Goal: Communication & Community: Answer question/provide support

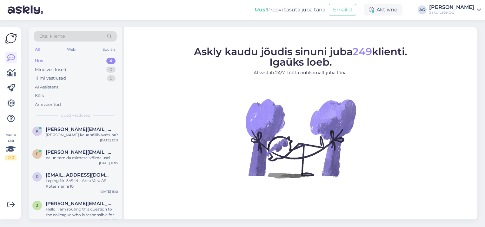
click at [53, 60] on div "Uus 4" at bounding box center [75, 60] width 83 height 9
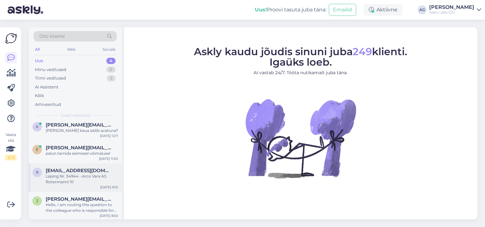
scroll to position [5, 0]
click at [64, 210] on div "Hello, I am routing this question to the colleague who is responsible for this …" at bounding box center [82, 206] width 72 height 11
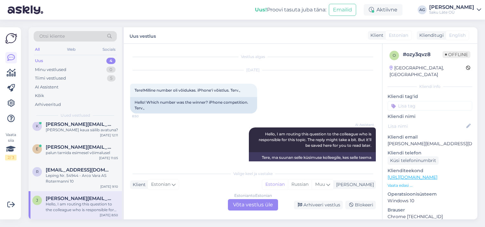
scroll to position [20, 0]
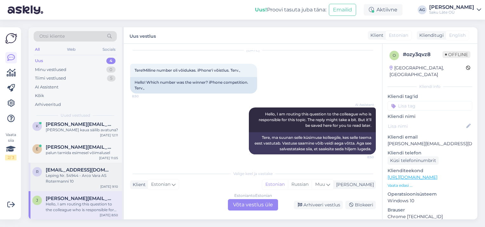
click at [77, 175] on div "Leping Nr. 54944 - Arco Vara AS Rotermanni 10" at bounding box center [82, 178] width 72 height 11
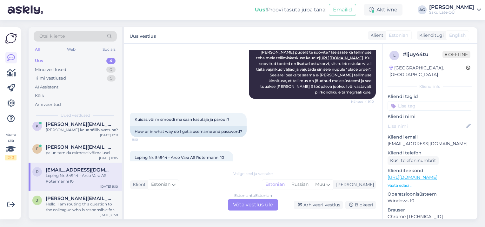
scroll to position [173, 0]
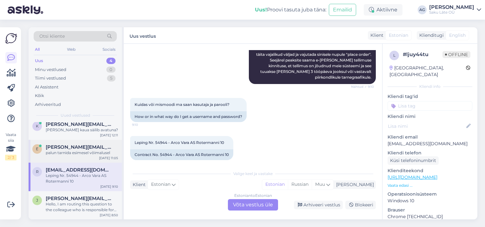
click at [77, 151] on div "palun tarnida esimesel võimalusel" at bounding box center [82, 153] width 72 height 6
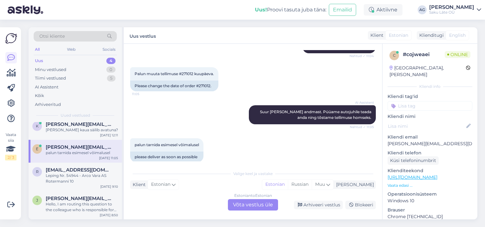
scroll to position [90, 0]
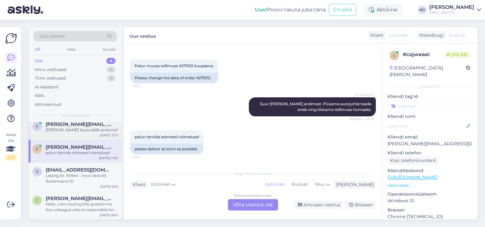
click at [60, 130] on div "[PERSON_NAME] kaua säilib avatuna?" at bounding box center [82, 130] width 72 height 6
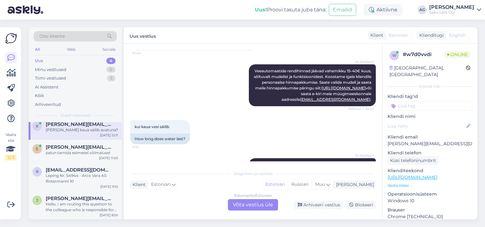
scroll to position [159, 0]
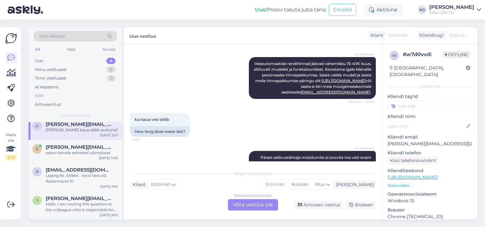
click at [40, 96] on div "Kõik" at bounding box center [39, 96] width 9 height 6
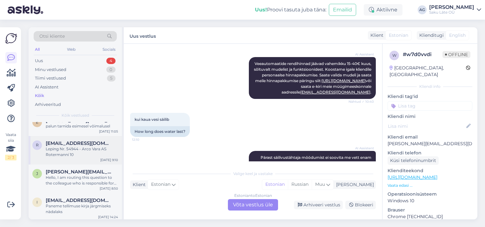
scroll to position [0, 0]
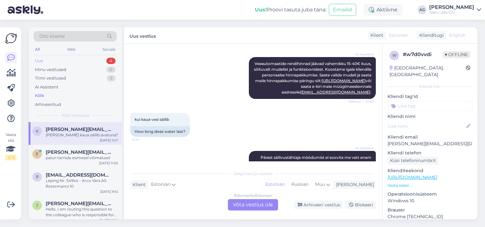
click at [42, 61] on div "Uus" at bounding box center [39, 61] width 8 height 6
click at [52, 210] on div "Hello, I am routing this question to the colleague who is responsible for this …" at bounding box center [82, 211] width 72 height 11
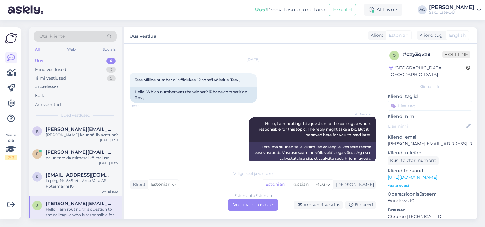
scroll to position [20, 0]
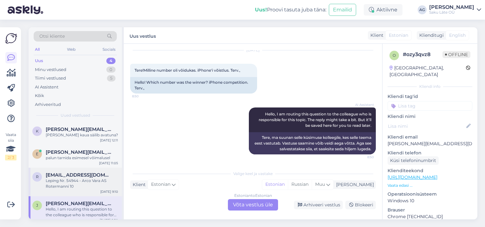
click at [77, 174] on span "[EMAIL_ADDRESS][DOMAIN_NAME]" at bounding box center [79, 175] width 66 height 6
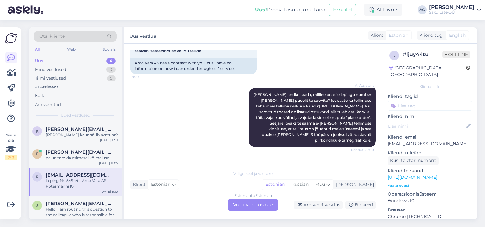
scroll to position [142, 0]
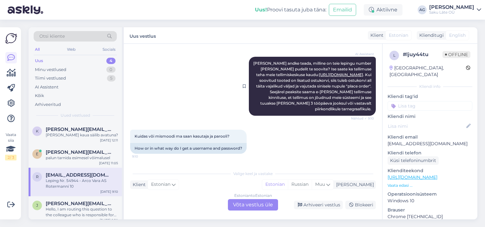
click at [325, 75] on link "[URL][DOMAIN_NAME]" at bounding box center [341, 74] width 44 height 5
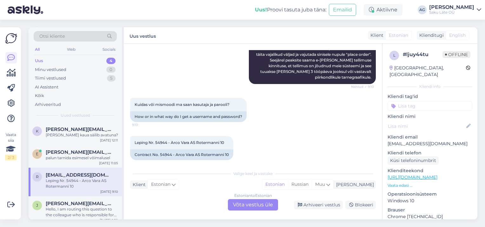
click at [251, 206] on div "Estonian to Estonian Võta vestlus üle" at bounding box center [253, 204] width 50 height 11
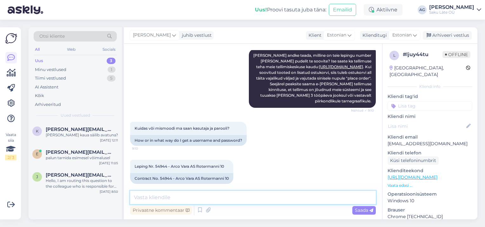
click at [209, 197] on textarea at bounding box center [252, 197] width 245 height 13
drag, startPoint x: 202, startPoint y: 198, endPoint x: 119, endPoint y: 191, distance: 83.1
click at [119, 191] on div "Otsi kliente All Web Socials Uus 3 Minu vestlused 1 Tiimi vestlused 5 AI Assist…" at bounding box center [253, 123] width 448 height 192
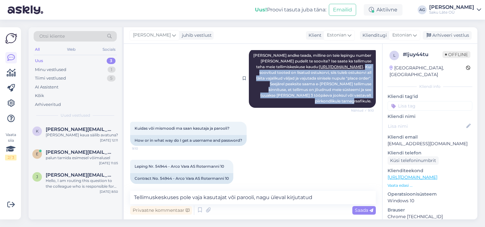
drag, startPoint x: 360, startPoint y: 66, endPoint x: 368, endPoint y: 94, distance: 28.6
click at [368, 94] on div "AI Assistent [PERSON_NAME] andke teada, [PERSON_NAME] on [PERSON_NAME] lepingu …" at bounding box center [312, 78] width 127 height 59
copy span "Kui soovitud tooted on lisatud ostukorvi, siis tuleb ostukorvi all täita vajali…"
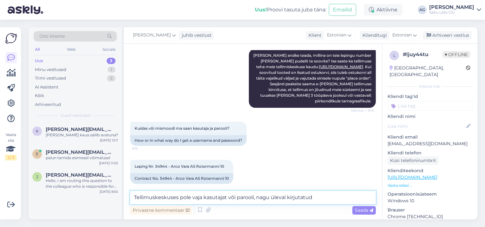
click at [321, 197] on textarea "Tellimuskeskuses pole vaja kasutajat või parooli, nagu üleval kirjutatud" at bounding box center [252, 197] width 245 height 13
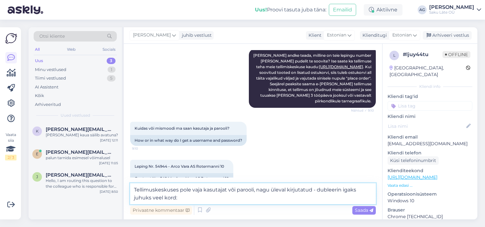
paste textarea "Kui soovitud tooted on lisatud ostukorvi, siis tuleb ostukorvi all täita vajali…"
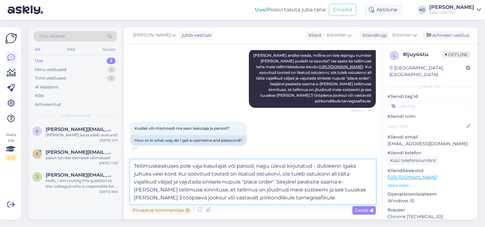
click at [329, 174] on textarea "Tellimuskeskuses pole vaja kasutajat või parooli, nagu üleval kirjutatud - dubl…" at bounding box center [252, 182] width 245 height 45
type textarea "Tellimuskeskuses pole vaja kasutajat või parooli, nagu üleval kirjutatud - dubl…"
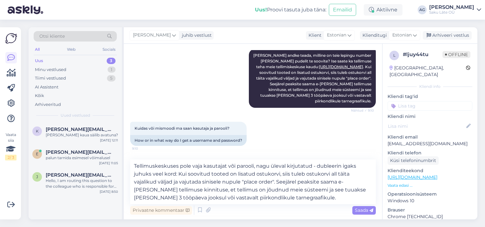
click at [362, 211] on span "Saada" at bounding box center [364, 210] width 18 height 6
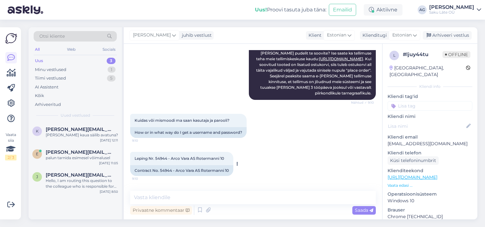
scroll to position [190, 0]
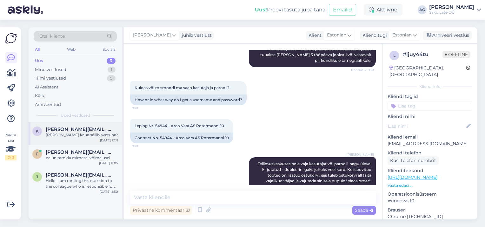
click at [79, 134] on div "[PERSON_NAME] kaua säilib avatuna?" at bounding box center [82, 135] width 72 height 6
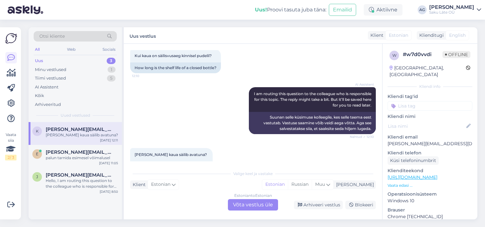
scroll to position [311, 0]
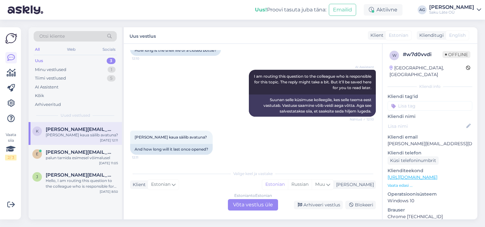
click at [249, 205] on div "Estonian to Estonian Võta vestlus üle" at bounding box center [253, 204] width 50 height 11
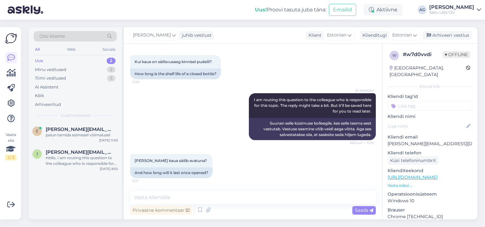
scroll to position [287, 0]
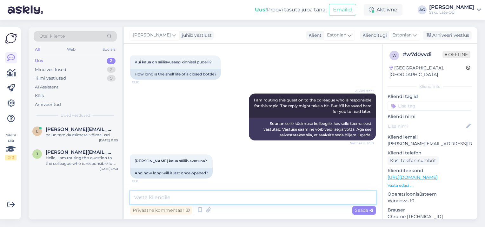
click at [186, 200] on textarea at bounding box center [252, 197] width 245 height 13
click at [280, 199] on textarea "Tere, kinnisel pudelil säilivusaeg 3 kuud ning" at bounding box center [252, 197] width 245 height 13
drag, startPoint x: 147, startPoint y: 195, endPoint x: 186, endPoint y: 196, distance: 38.7
click at [186, 196] on textarea "Tere, kinnisel pudelil säilivusaeg 3 kuud ning" at bounding box center [252, 197] width 245 height 13
click at [186, 197] on textarea "Tere, vee säilivusaeg 3 kuud ning" at bounding box center [252, 197] width 245 height 13
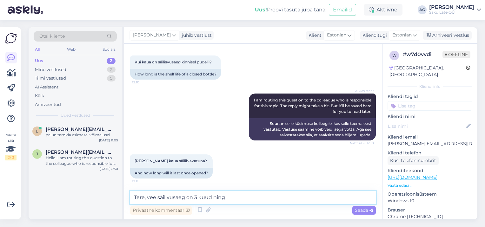
click at [239, 196] on textarea "Tere, vee säilivusaeg on 3 kuud ning" at bounding box center [252, 197] width 245 height 13
paste textarea "Hoia veepudeleid ja veeautomaati kohas, kuhu ei paista [PERSON_NAME] otsest päi…"
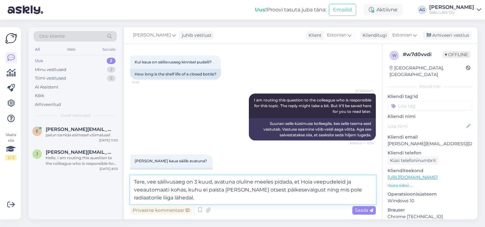
click at [302, 182] on textarea "Tere, vee säilivusaeg on 3 kuud, avatuna oluline meeles pidada, et Hoia veepude…" at bounding box center [252, 189] width 245 height 29
click at [309, 181] on textarea "Tere, vee säilivusaeg on 3 kuud, avatuna oluline meeles pidada, et hoia veepude…" at bounding box center [252, 189] width 245 height 29
drag, startPoint x: 214, startPoint y: 183, endPoint x: 299, endPoint y: 178, distance: 85.1
click at [299, 178] on textarea "Tere, vee säilivusaeg on 3 kuud, avatuna oluline meeles pidada, et [PERSON_NAME…" at bounding box center [252, 189] width 245 height 29
click at [180, 198] on textarea "Tere, vee säilivusaeg on 3 kuud - peamine meeles pidada, et [PERSON_NAME] veepu…" at bounding box center [252, 189] width 245 height 29
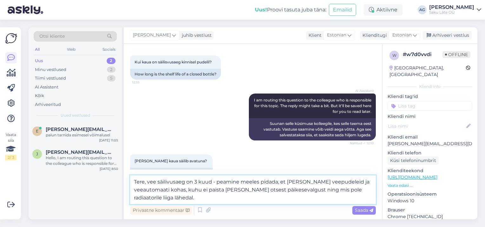
drag, startPoint x: 241, startPoint y: 182, endPoint x: 245, endPoint y: 181, distance: 3.9
click at [278, 183] on textarea "Tere, vee säilivusaeg on 3 kuud - peamine meeles pidada, et [PERSON_NAME] veepu…" at bounding box center [252, 189] width 245 height 29
drag, startPoint x: 220, startPoint y: 182, endPoint x: 285, endPoint y: 180, distance: 64.7
click at [285, 180] on textarea "Tere, vee säilivusaeg on 3 kuud - peamine meeles pidada, et [PERSON_NAME] veepu…" at bounding box center [252, 189] width 245 height 29
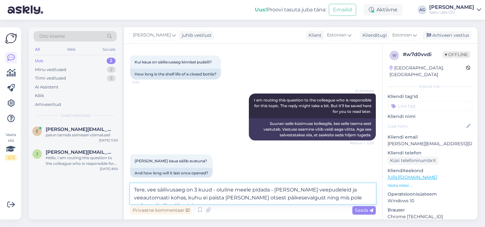
click at [217, 191] on textarea "Tere, vee säilivusaeg on 3 kuud - oluline meele pidada - [PERSON_NAME] veepudel…" at bounding box center [252, 193] width 245 height 21
drag, startPoint x: 270, startPoint y: 189, endPoint x: 273, endPoint y: 191, distance: 3.3
click at [271, 190] on textarea "Tere, vee säilivusaeg on 3 kuud Oluline meele pidada - [PERSON_NAME] veepudelei…" at bounding box center [252, 193] width 245 height 21
click at [278, 190] on textarea "Tere, vee säilivusaeg on 3 kuud Oluline meele pidada, [PERSON_NAME] veepudeleid…" at bounding box center [252, 193] width 245 height 21
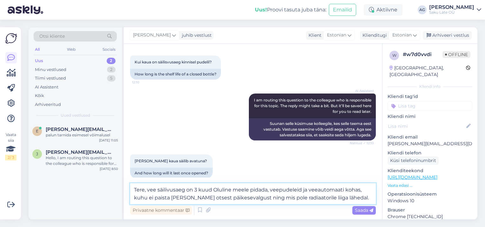
click at [345, 189] on textarea "Tere, vee säilivusaeg on 3 kuud Oluline meele pidada, veepudeleid ja veeautomaa…" at bounding box center [252, 193] width 245 height 21
click at [209, 188] on textarea "Tere, vee säilivusaeg on 3 kuud Oluline meele pidada, veepudeleid ja veeautomaa…" at bounding box center [252, 193] width 245 height 21
click at [212, 189] on textarea "Tere, vee säilivusaeg on 3 kuud Oluline meele pidada, veepudeleid ja veeautomaa…" at bounding box center [252, 193] width 245 height 21
click at [248, 190] on textarea "Tere, vee säilivusaeg on 3 kuud. Oluline meele pidada, veepudeleid ja veeautoma…" at bounding box center [252, 193] width 245 height 21
click at [273, 190] on textarea "Tere, vee säilivusaeg on 3 kuud. Oluline meeles pidada, veepudeleid ja veeautom…" at bounding box center [252, 193] width 245 height 21
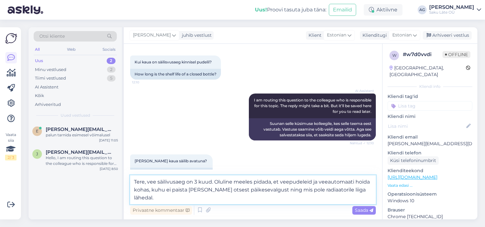
click at [364, 192] on textarea "Tere, vee säilivusaeg on 3 kuud. Oluline meeles pidada, et veepudeleid ja veeau…" at bounding box center [252, 189] width 245 height 29
click at [215, 183] on textarea "Tere, vee säilivusaeg on 3 kuud. Oluline meeles pidada, et veepudeleid ja veeau…" at bounding box center [252, 189] width 245 height 29
type textarea "Tere, vee säilivusaeg on 3 kuud. Oluline meeles pidada, et veepudeleid ja veeau…"
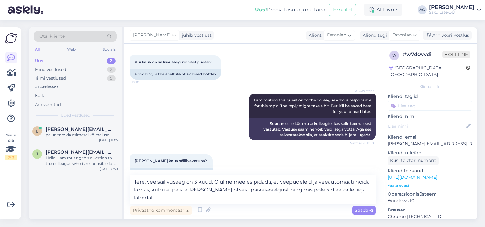
click at [365, 213] on div "Saada" at bounding box center [363, 210] width 23 height 9
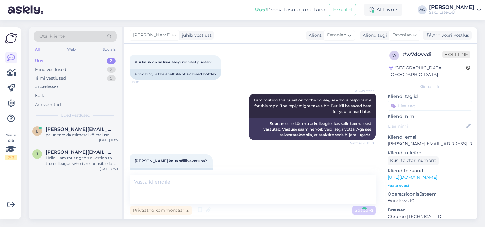
scroll to position [331, 0]
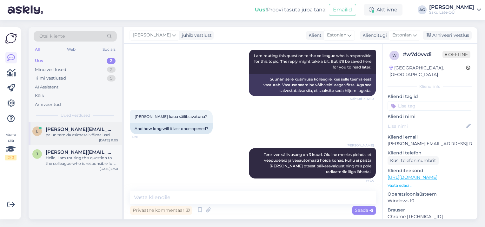
click at [67, 133] on div "palun tarnida esimesel võimalusel" at bounding box center [82, 135] width 72 height 6
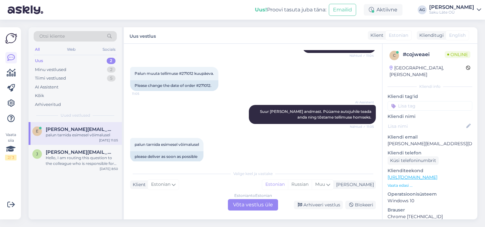
scroll to position [90, 0]
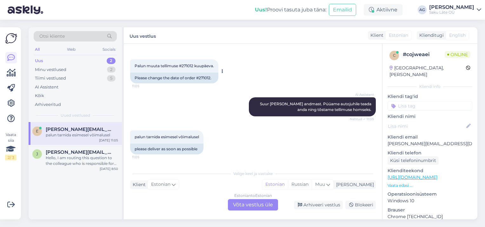
click at [188, 65] on span "Palun muuta tellimuse #271012 kuupäeva." at bounding box center [173, 65] width 79 height 5
copy span "271012"
click at [248, 206] on div "Estonian to Estonian Võta vestlus üle" at bounding box center [253, 204] width 50 height 11
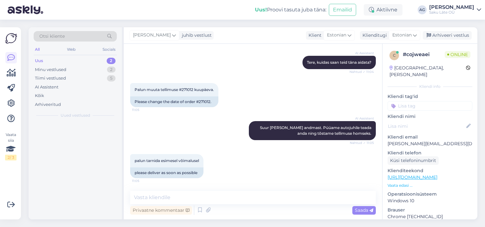
scroll to position [66, 0]
click at [38, 94] on div "Kõik" at bounding box center [39, 96] width 9 height 6
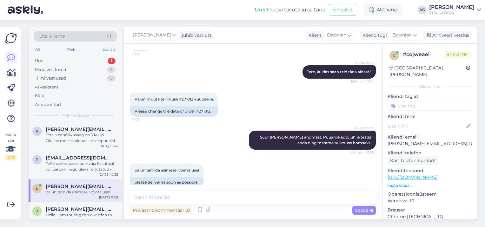
scroll to position [63, 0]
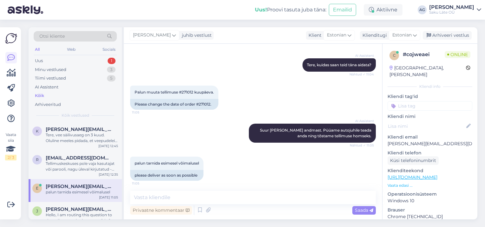
click at [220, 212] on div "Privaatne kommentaar Saada" at bounding box center [252, 210] width 245 height 12
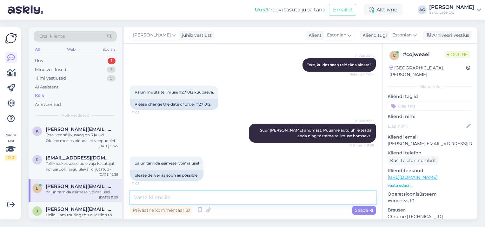
click at [167, 197] on textarea at bounding box center [252, 197] width 245 height 13
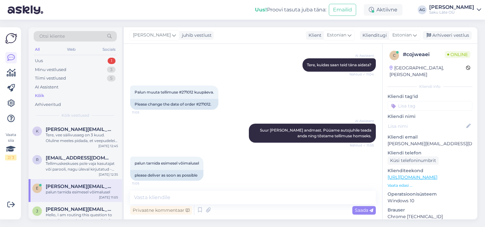
click at [229, 209] on div "Privaatne kommentaar Saada" at bounding box center [252, 210] width 245 height 12
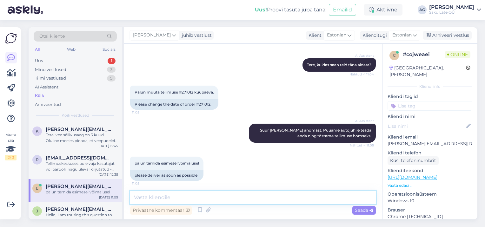
click at [208, 195] on textarea at bounding box center [252, 197] width 245 height 13
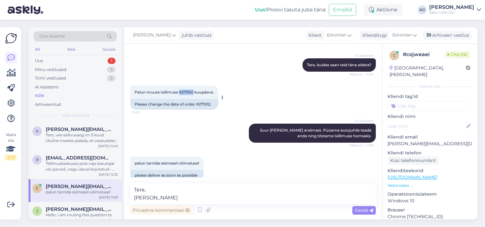
drag, startPoint x: 180, startPoint y: 93, endPoint x: 194, endPoint y: 93, distance: 14.6
click at [194, 93] on span "Palun muuta tellimuse #271012 kuupäeva." at bounding box center [173, 92] width 79 height 5
copy span "#271012"
click at [181, 197] on textarea "Tere, [PERSON_NAME]" at bounding box center [252, 193] width 245 height 21
paste textarea "#271012"
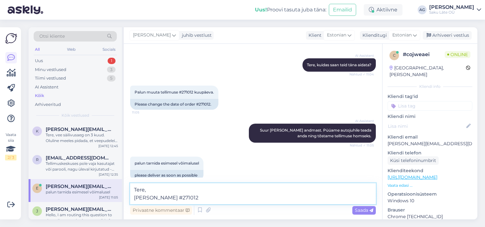
click at [165, 197] on textarea "Tere, [PERSON_NAME] #271012" at bounding box center [252, 193] width 245 height 21
click at [199, 195] on textarea "Tere, Teie tellimuse #271012" at bounding box center [252, 193] width 245 height 21
click at [322, 198] on textarea "Tere, Teie tellimuse #271012 tarne aeg muudetud ning tarne toimub homme." at bounding box center [252, 193] width 245 height 21
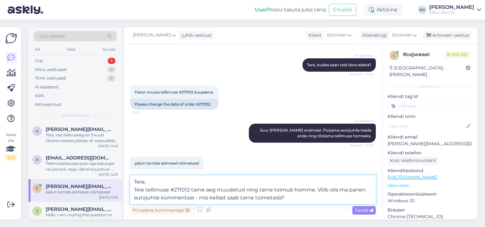
click at [196, 198] on textarea "Tere, Teie tellimuse #271012 tarne aeg muudetud ning tarne toimub homme. Võib o…" at bounding box center [252, 189] width 245 height 29
click at [195, 199] on textarea "Tere, Teie tellimuse #271012 tarne aeg muudetud ning tarne toimub homme. Võib o…" at bounding box center [252, 189] width 245 height 29
click at [160, 197] on textarea "Tere, Teie tellimuse #271012 tarne aeg muudetud ning tarne toimub homme. Võib o…" at bounding box center [252, 189] width 245 height 29
type textarea "Tere, Teie tellimuse #271012 tarne aeg muudetud ning tarne toimub homme. Võib o…"
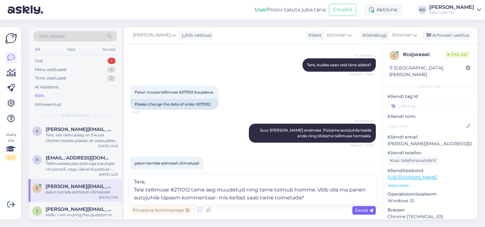
click at [363, 212] on span "Saada" at bounding box center [364, 210] width 18 height 6
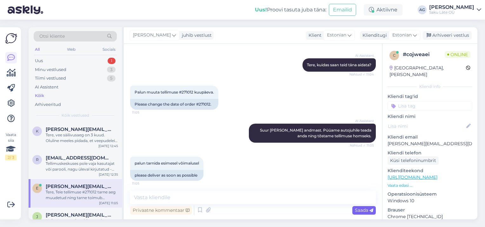
scroll to position [110, 0]
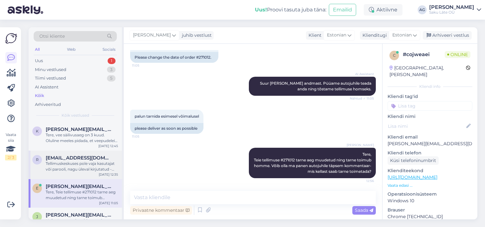
click at [84, 165] on div "Tellimuskeskuses pole vaja kasutajat või parooli, nagu üleval kirjutatud - dubl…" at bounding box center [82, 166] width 72 height 11
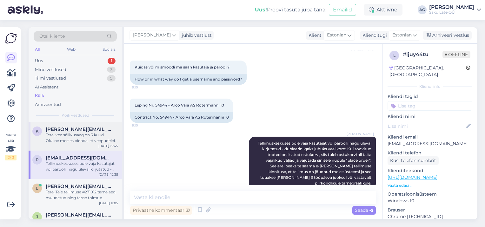
click at [77, 136] on div "Tere, vee säilivusaeg on 3 kuud. Oluline meeles pidada, et veepudeleid ja veeau…" at bounding box center [82, 137] width 72 height 11
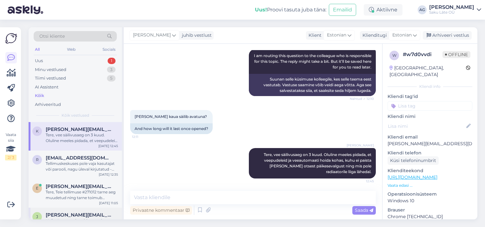
click at [66, 212] on span "[PERSON_NAME][EMAIL_ADDRESS][DOMAIN_NAME]" at bounding box center [79, 215] width 66 height 6
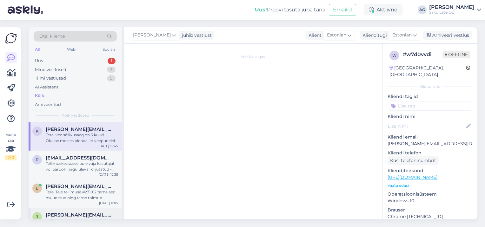
scroll to position [20, 0]
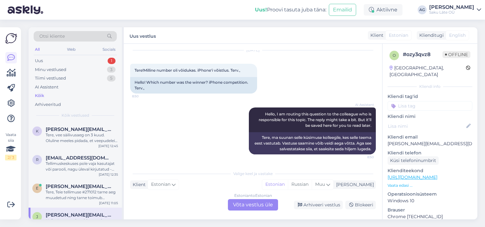
click at [246, 206] on div "Estonian to Estonian Võta vestlus üle" at bounding box center [253, 204] width 50 height 11
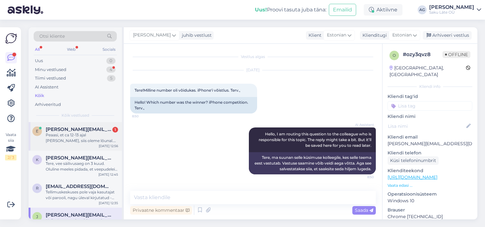
click at [78, 134] on div "Peaasi, et ca 12-13 ajal [PERSON_NAME], siis oleme lõunal. Ülejäänud päeva olem…" at bounding box center [82, 137] width 72 height 11
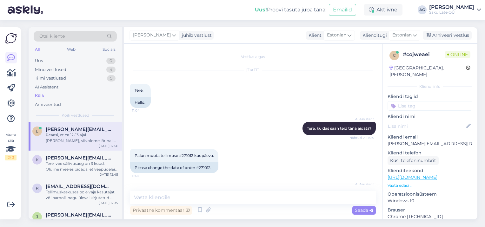
scroll to position [143, 0]
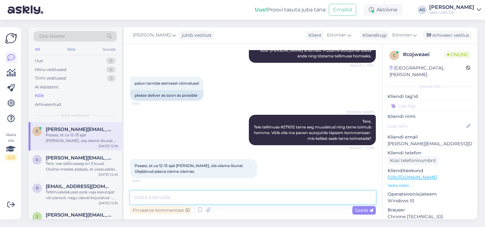
click at [223, 199] on textarea at bounding box center [252, 197] width 245 height 13
type textarea "O"
click at [157, 197] on textarea at bounding box center [252, 197] width 245 height 13
type textarea "o"
type textarea "t"
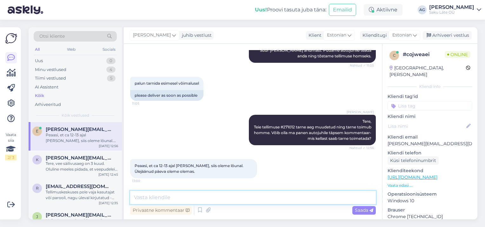
click at [163, 197] on textarea at bounding box center [252, 197] width 245 height 13
type textarea "h"
click at [152, 197] on textarea "Hästi, sellest teen [PERSON_NAME] autojuhile." at bounding box center [252, 197] width 245 height 13
type textarea "Hästi, lõunaajast siis teen [PERSON_NAME] autojuhile."
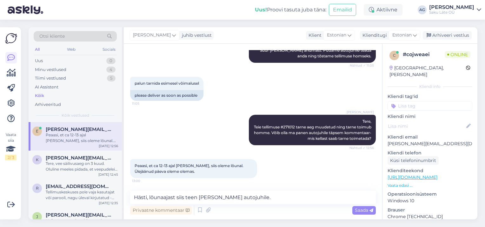
click at [364, 211] on span "Saada" at bounding box center [364, 210] width 18 height 6
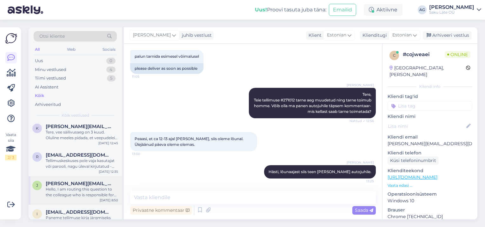
scroll to position [32, 0]
click at [72, 163] on div "Tellimuskeskuses pole vaja kasutajat või parooli, nagu üleval kirjutatud - dubl…" at bounding box center [82, 163] width 72 height 11
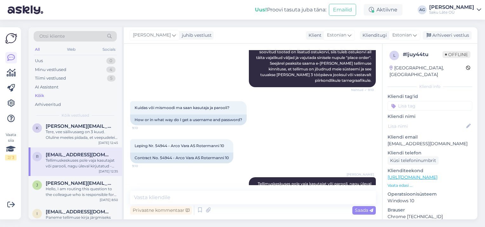
scroll to position [211, 0]
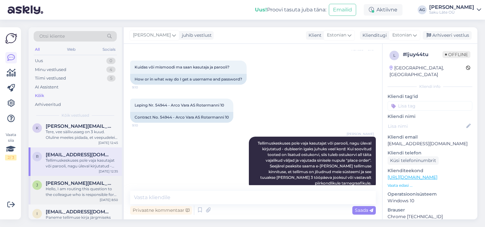
click at [71, 187] on div "Hello, I am routing this question to the colleague who is responsible for this …" at bounding box center [82, 191] width 72 height 11
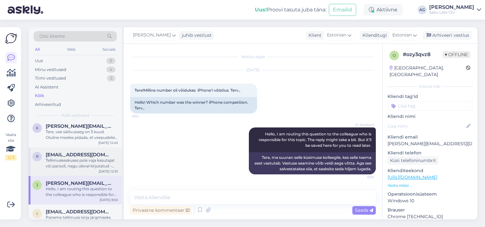
click at [69, 164] on div "Tellimuskeskuses pole vaja kasutajat või parooli, nagu üleval kirjutatud - dubl…" at bounding box center [82, 163] width 72 height 11
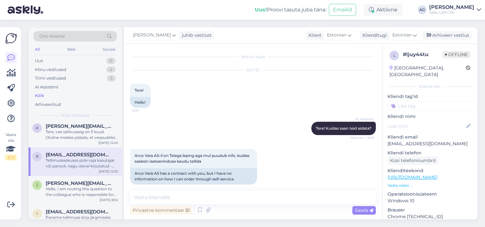
scroll to position [211, 0]
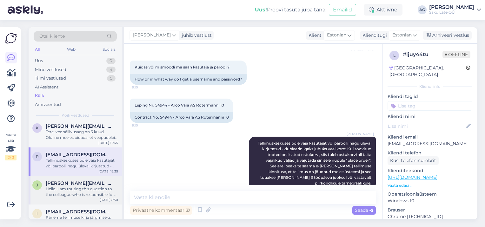
click at [77, 188] on div "Hello, I am routing this question to the colleague who is responsible for this …" at bounding box center [82, 191] width 72 height 11
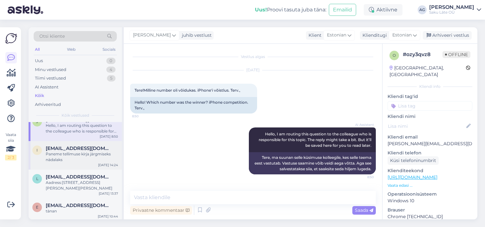
scroll to position [63, 0]
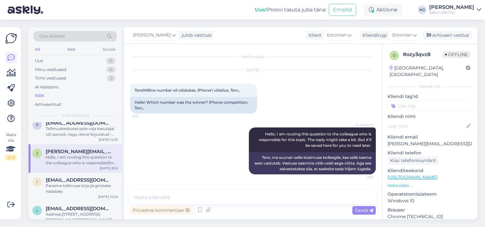
drag, startPoint x: 108, startPoint y: 155, endPoint x: 108, endPoint y: 161, distance: 6.7
click at [108, 161] on div "Hello, I am routing this question to the colleague who is responsible for this …" at bounding box center [82, 159] width 72 height 11
click at [58, 78] on div "Tiimi vestlused" at bounding box center [50, 78] width 31 height 6
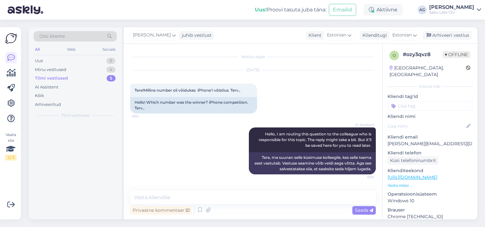
scroll to position [0, 0]
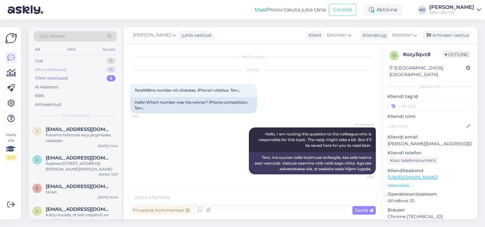
click at [59, 69] on div "Minu vestlused" at bounding box center [50, 70] width 31 height 6
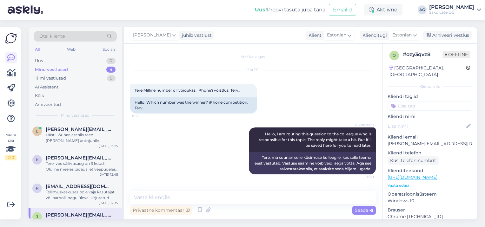
click at [38, 48] on div "All" at bounding box center [37, 49] width 7 height 8
click at [56, 67] on div "Minu vestlused" at bounding box center [51, 70] width 33 height 6
